Goal: Task Accomplishment & Management: Use online tool/utility

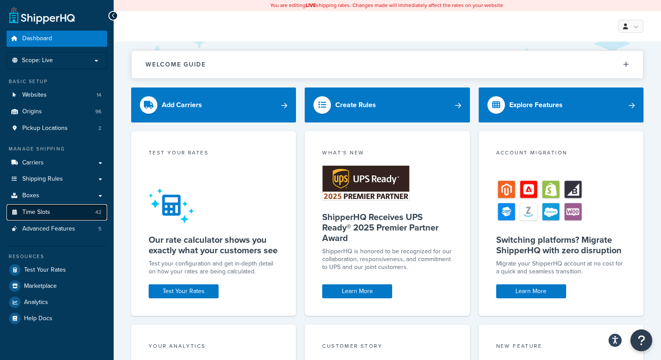
click at [51, 208] on link "Time Slots 42" at bounding box center [57, 212] width 101 height 16
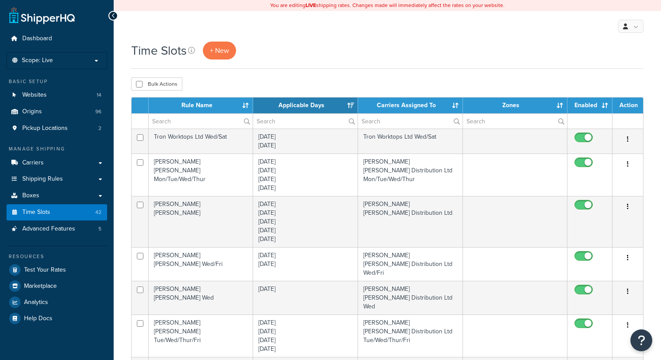
select select "15"
click at [187, 127] on input "text" at bounding box center [201, 121] width 104 height 15
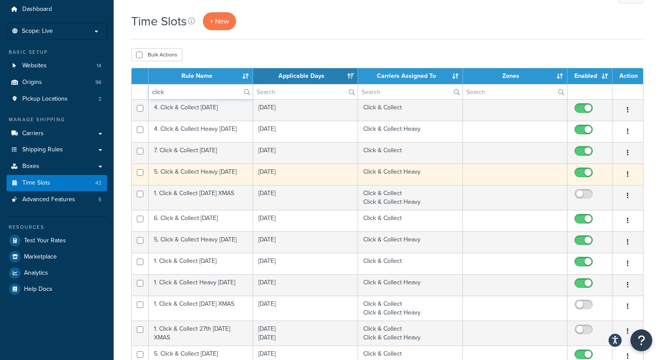
scroll to position [12, 0]
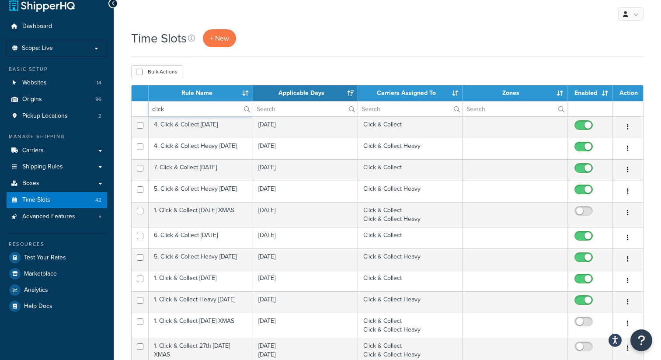
type input "click"
click at [190, 94] on th "Rule Name" at bounding box center [201, 93] width 104 height 16
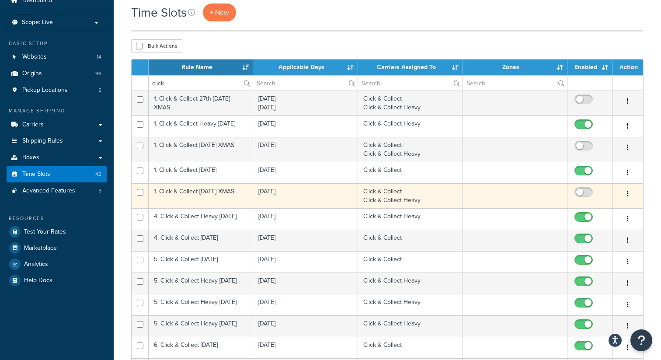
scroll to position [32, 0]
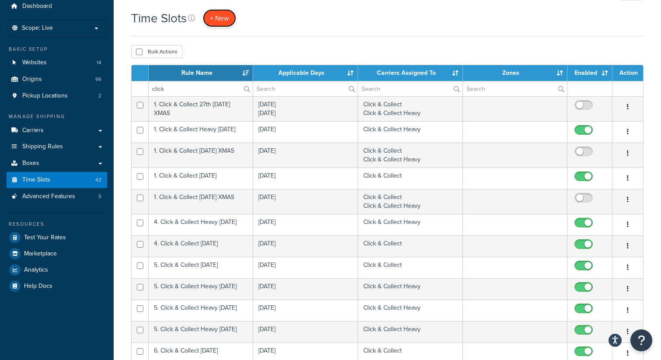
click at [221, 21] on span "+ New" at bounding box center [219, 18] width 19 height 10
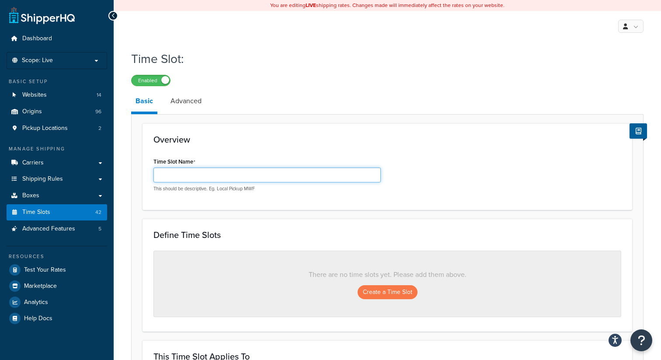
click at [241, 177] on input "Time Slot Name" at bounding box center [266, 174] width 227 height 15
paste input "2. Click & Collect Heavy Tuesday"
type input "2. Click & Collect Heavy Tuesday"
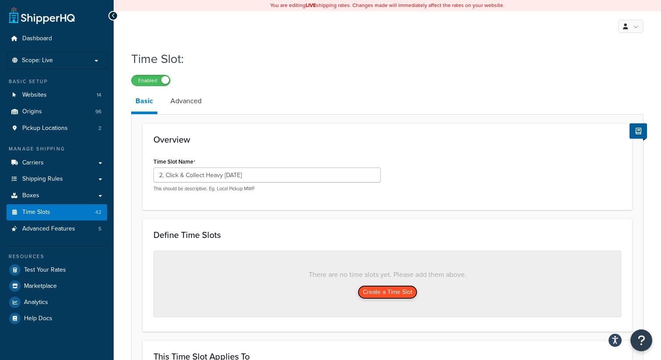
click at [387, 292] on button "Create a Time Slot" at bounding box center [388, 292] width 60 height 14
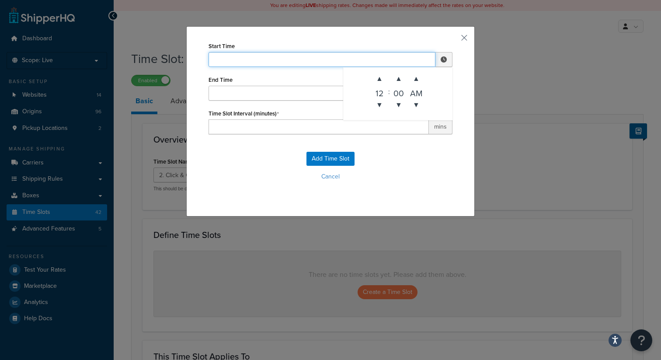
click at [291, 60] on input "Start Time" at bounding box center [322, 59] width 227 height 15
click at [383, 100] on span "▼" at bounding box center [379, 104] width 17 height 17
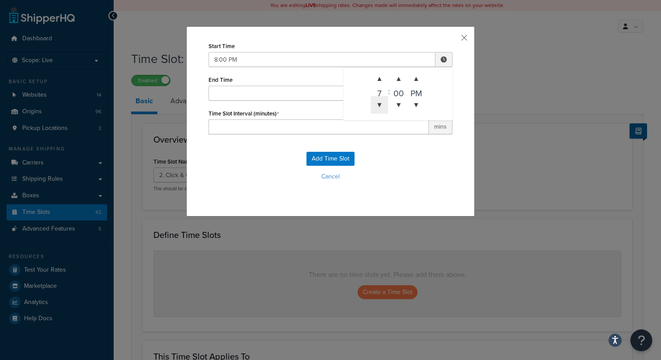
click at [383, 100] on span "▼" at bounding box center [379, 104] width 17 height 17
click at [410, 101] on span "▼" at bounding box center [415, 104] width 17 height 17
type input "6:00 AM"
click at [283, 93] on input "End Time" at bounding box center [322, 93] width 227 height 15
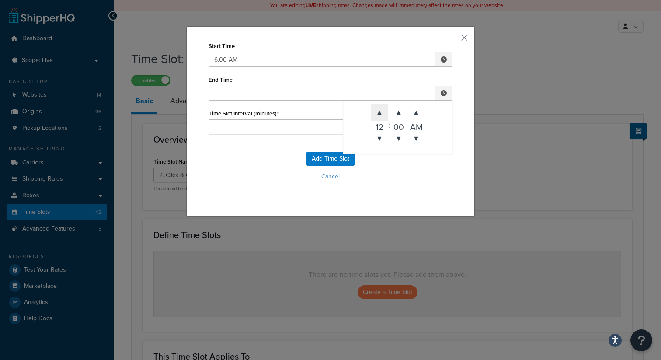
click at [377, 110] on span "▲" at bounding box center [379, 112] width 17 height 17
click at [401, 140] on span "▼" at bounding box center [398, 138] width 17 height 17
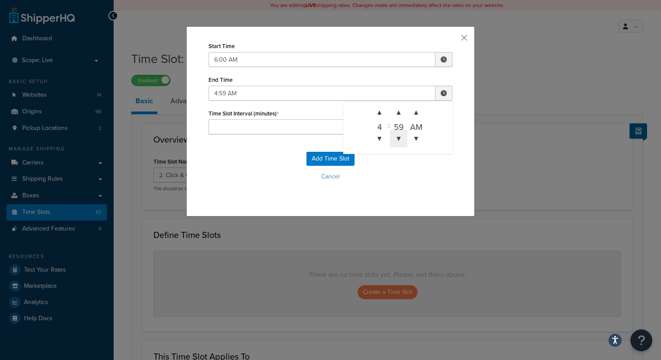
click at [401, 140] on span "▼" at bounding box center [398, 138] width 17 height 17
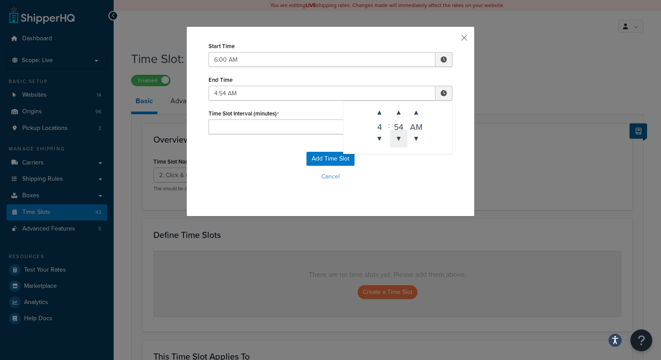
click at [401, 140] on span "▼" at bounding box center [398, 138] width 17 height 17
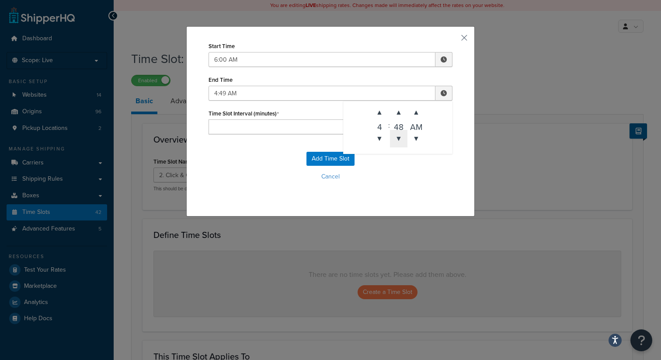
click at [401, 140] on span "▼" at bounding box center [398, 138] width 17 height 17
click at [418, 138] on span "▼" at bounding box center [415, 138] width 17 height 17
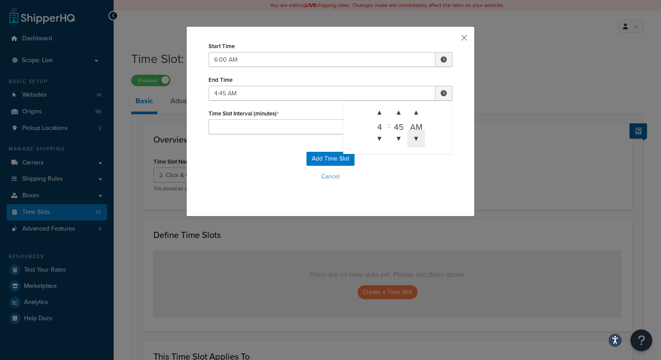
type input "4:45 PM"
click at [283, 127] on input "Time Slot Interval (minutes)" at bounding box center [319, 126] width 220 height 15
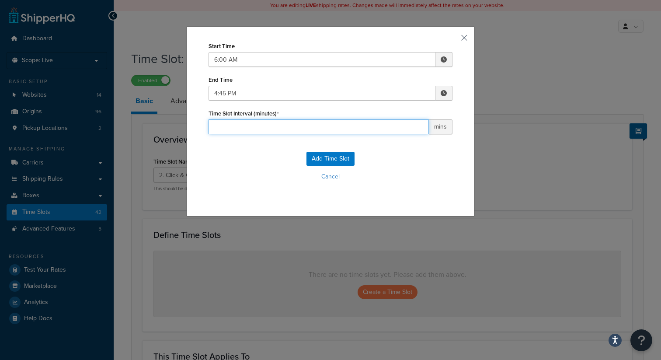
type input "0"
type input "30"
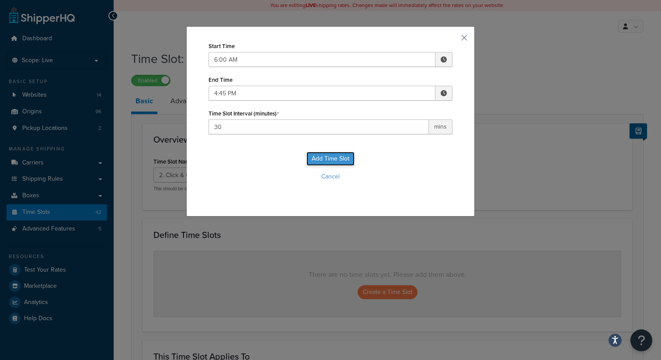
click at [318, 160] on button "Add Time Slot" at bounding box center [330, 159] width 48 height 14
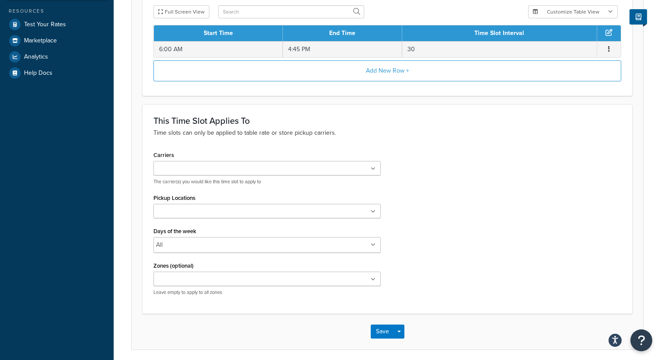
scroll to position [279, 0]
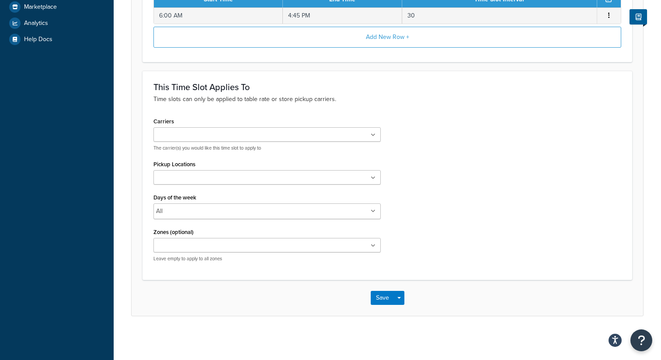
click at [282, 134] on ul at bounding box center [266, 134] width 227 height 14
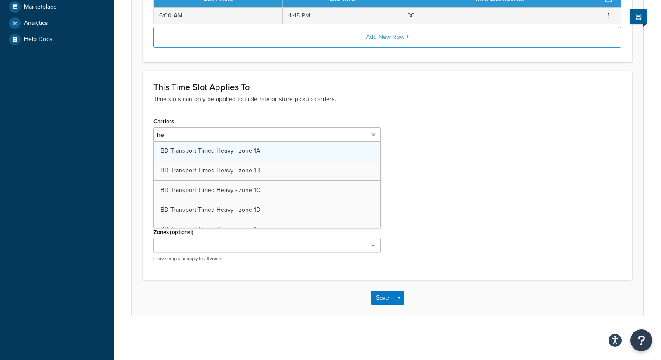
type input "h"
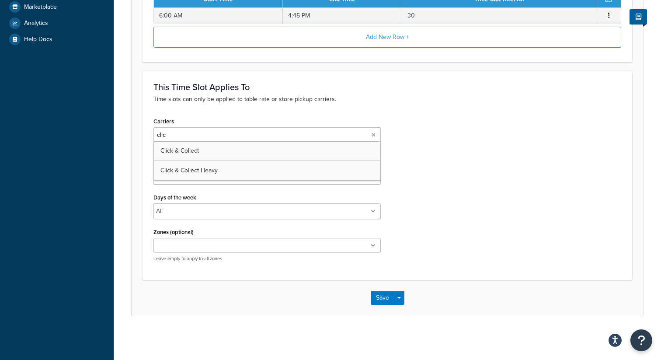
type input "click"
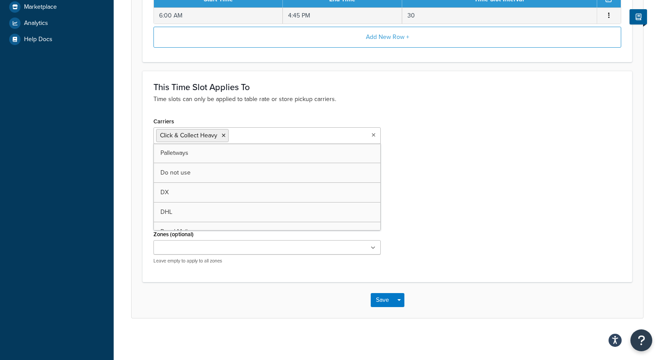
click at [485, 203] on div "Carriers Click & Collect Heavy Palletways Do not use DX DHL Royal Mail BD Trans…" at bounding box center [387, 193] width 481 height 156
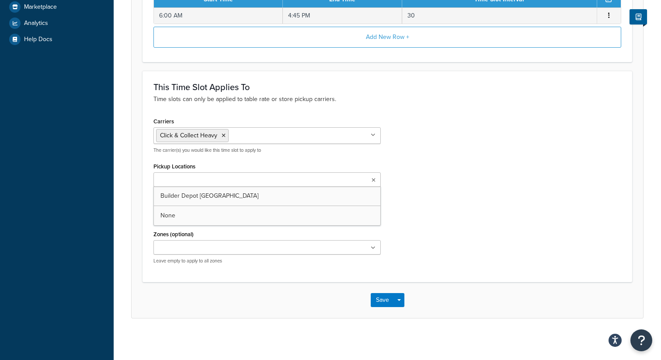
click at [280, 180] on ul at bounding box center [266, 179] width 227 height 14
click at [460, 217] on div "Carriers Click & Collect Heavy Palletways Do not use DX DHL Royal Mail BD Trans…" at bounding box center [387, 194] width 481 height 158
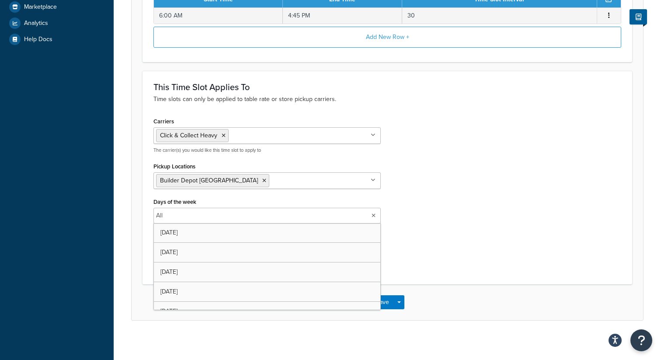
click at [219, 212] on input "Days of the week" at bounding box center [203, 216] width 77 height 10
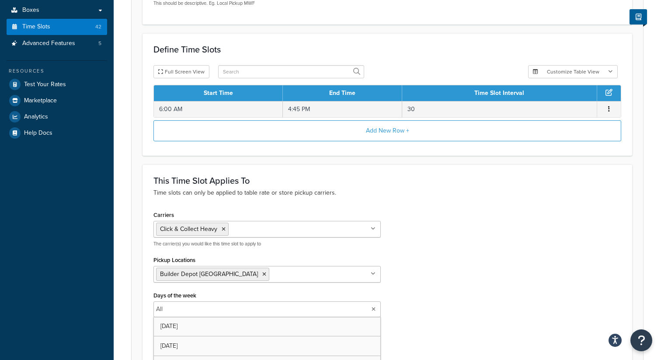
scroll to position [283, 0]
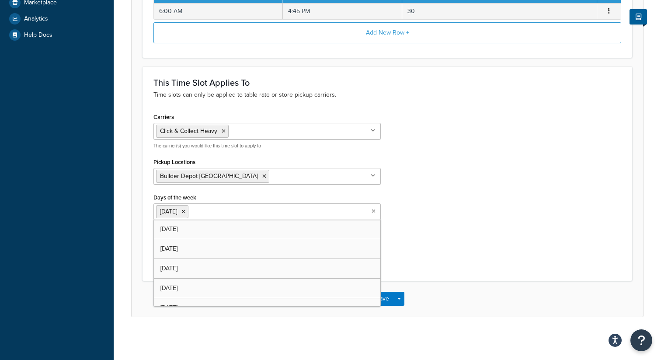
click at [436, 229] on div "Carriers Click & Collect Heavy Palletways Do not use DX DHL Royal Mail BD Trans…" at bounding box center [387, 190] width 481 height 159
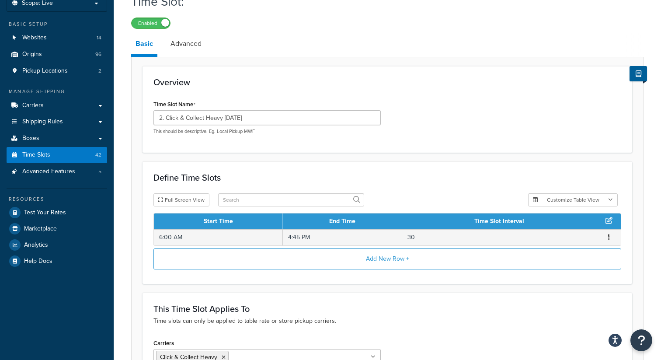
scroll to position [0, 0]
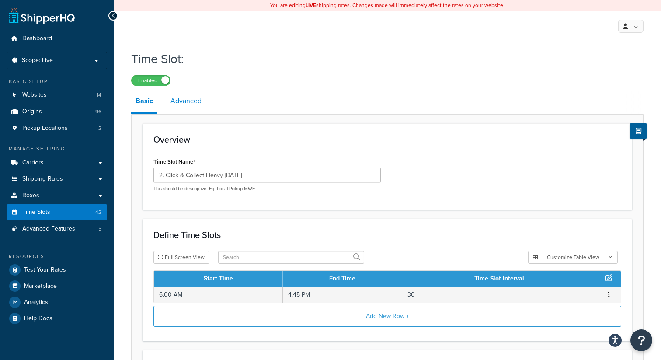
click at [188, 102] on link "Advanced" at bounding box center [186, 100] width 40 height 21
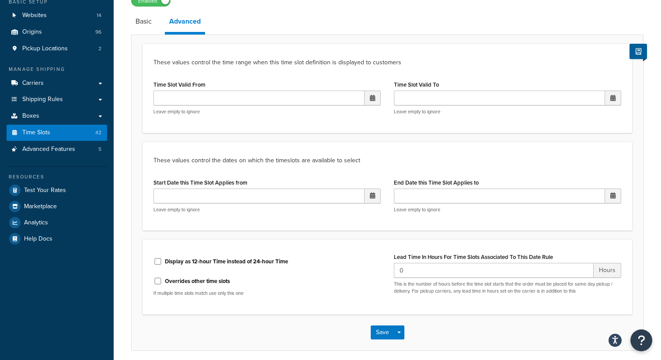
scroll to position [114, 0]
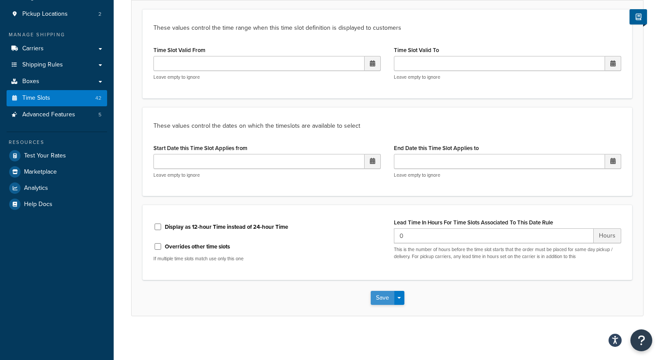
click at [380, 295] on button "Save" at bounding box center [383, 298] width 24 height 14
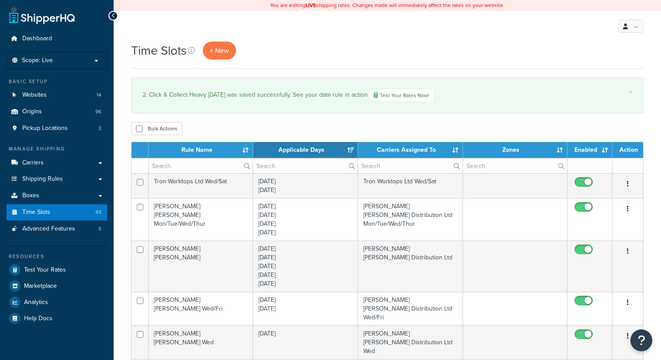
select select "15"
click at [229, 45] on link "+ New" at bounding box center [219, 51] width 33 height 18
